Goal: Download file/media

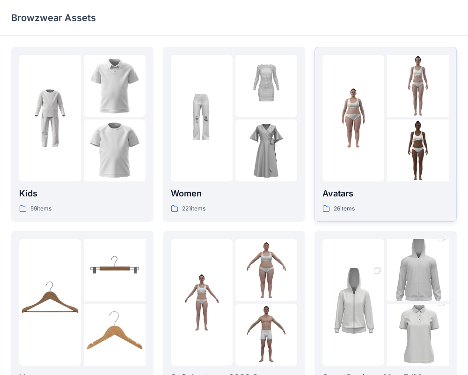
click at [383, 198] on p "Avatars" at bounding box center [386, 193] width 126 height 13
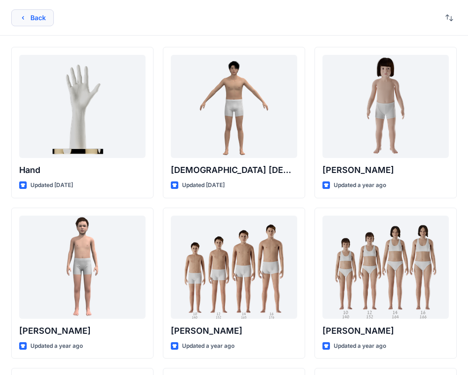
click at [32, 17] on button "Back" at bounding box center [32, 17] width 43 height 17
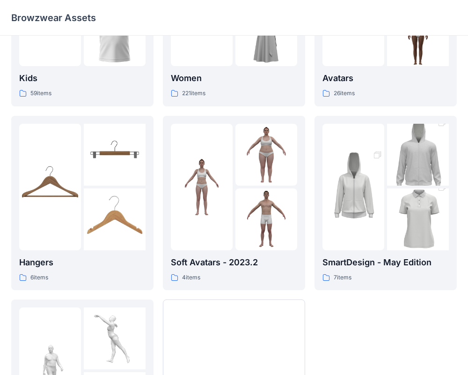
scroll to position [88, 0]
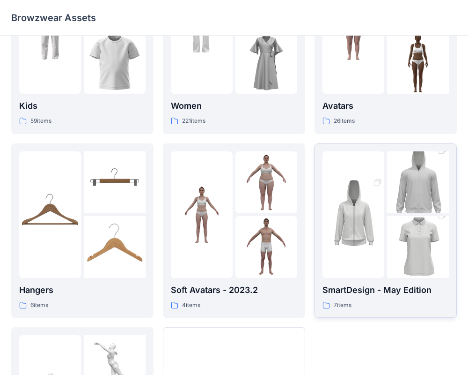
click at [375, 210] on img at bounding box center [354, 214] width 62 height 93
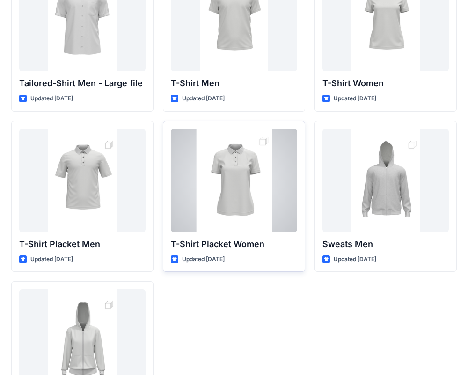
scroll to position [155, 0]
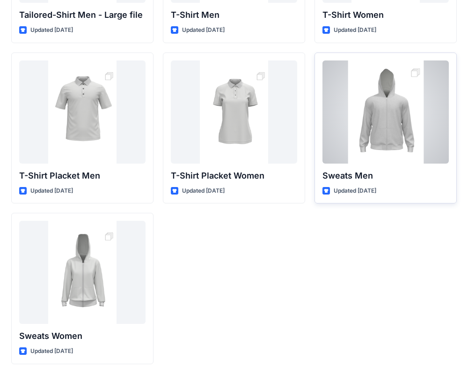
click at [369, 129] on div at bounding box center [386, 111] width 126 height 103
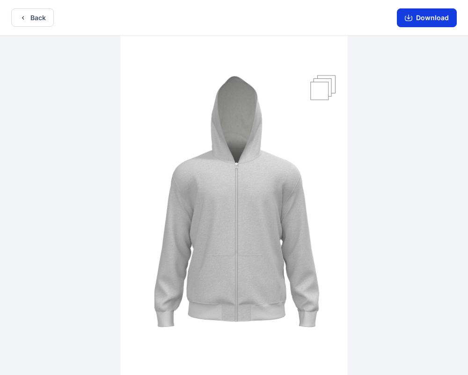
click at [416, 16] on button "Download" at bounding box center [427, 17] width 60 height 19
click at [420, 18] on button "Download" at bounding box center [427, 17] width 60 height 19
